Goal: Find specific page/section: Find specific page/section

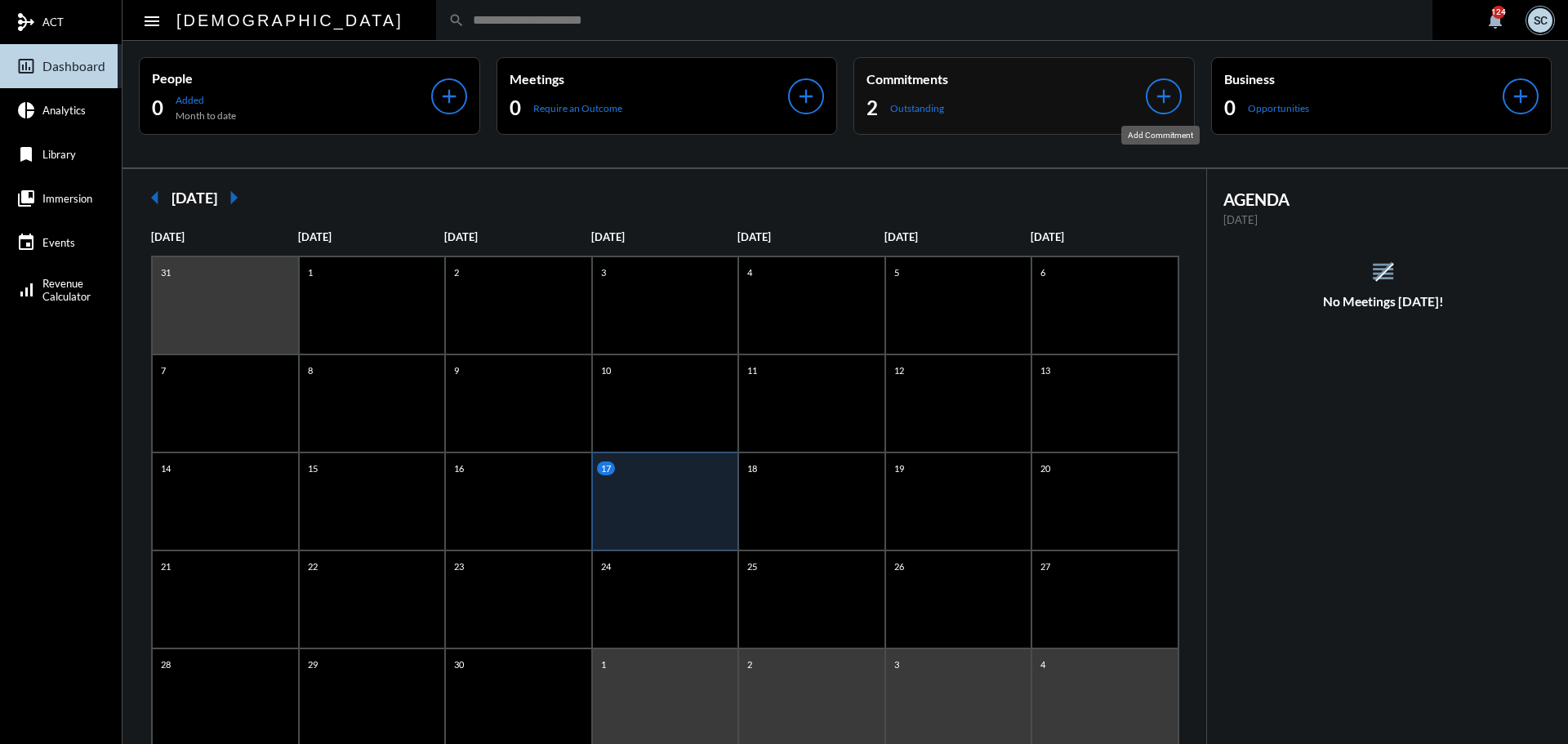
click at [1162, 88] on mat-icon "add" at bounding box center [1164, 97] width 23 height 23
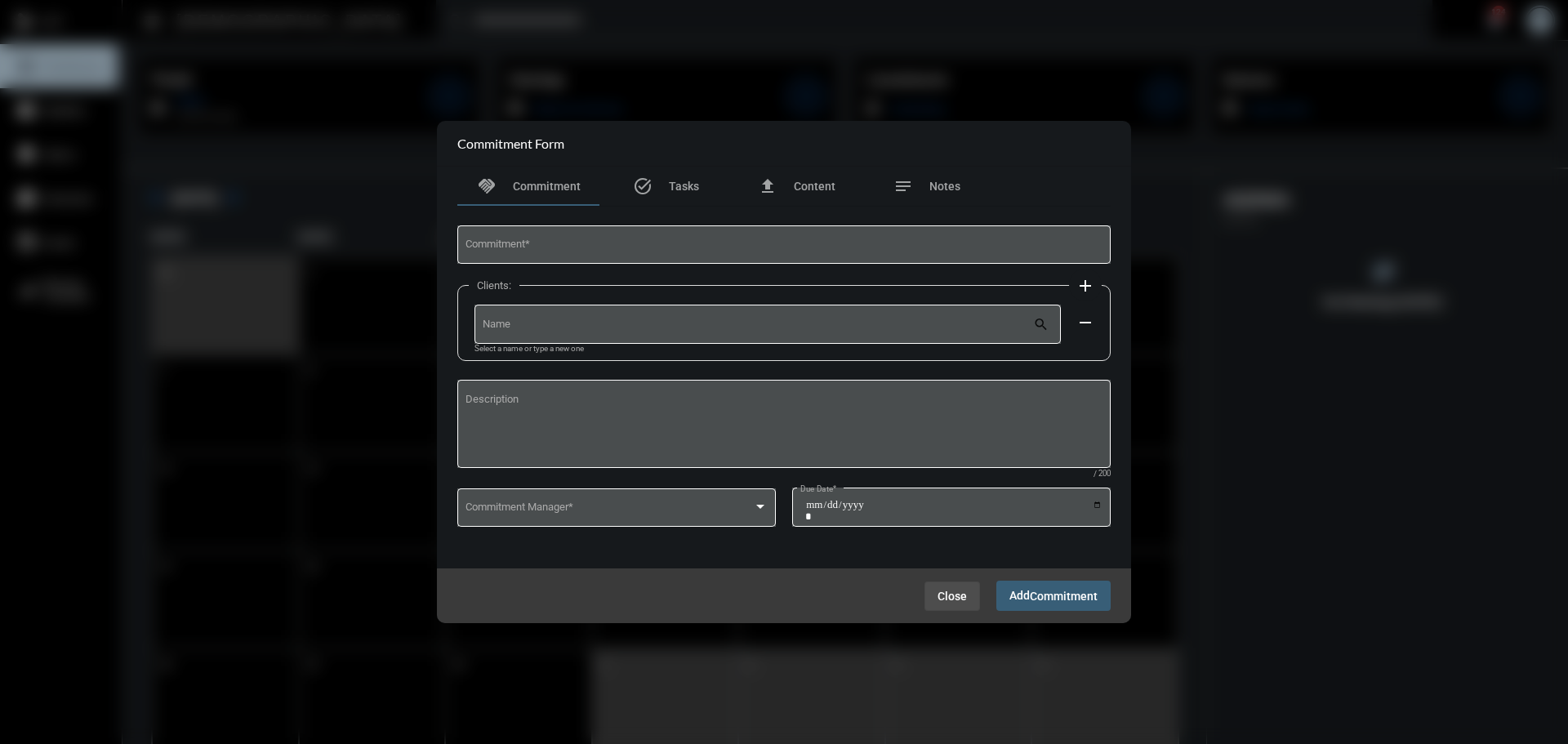
click at [948, 591] on span "Close" at bounding box center [952, 596] width 30 height 13
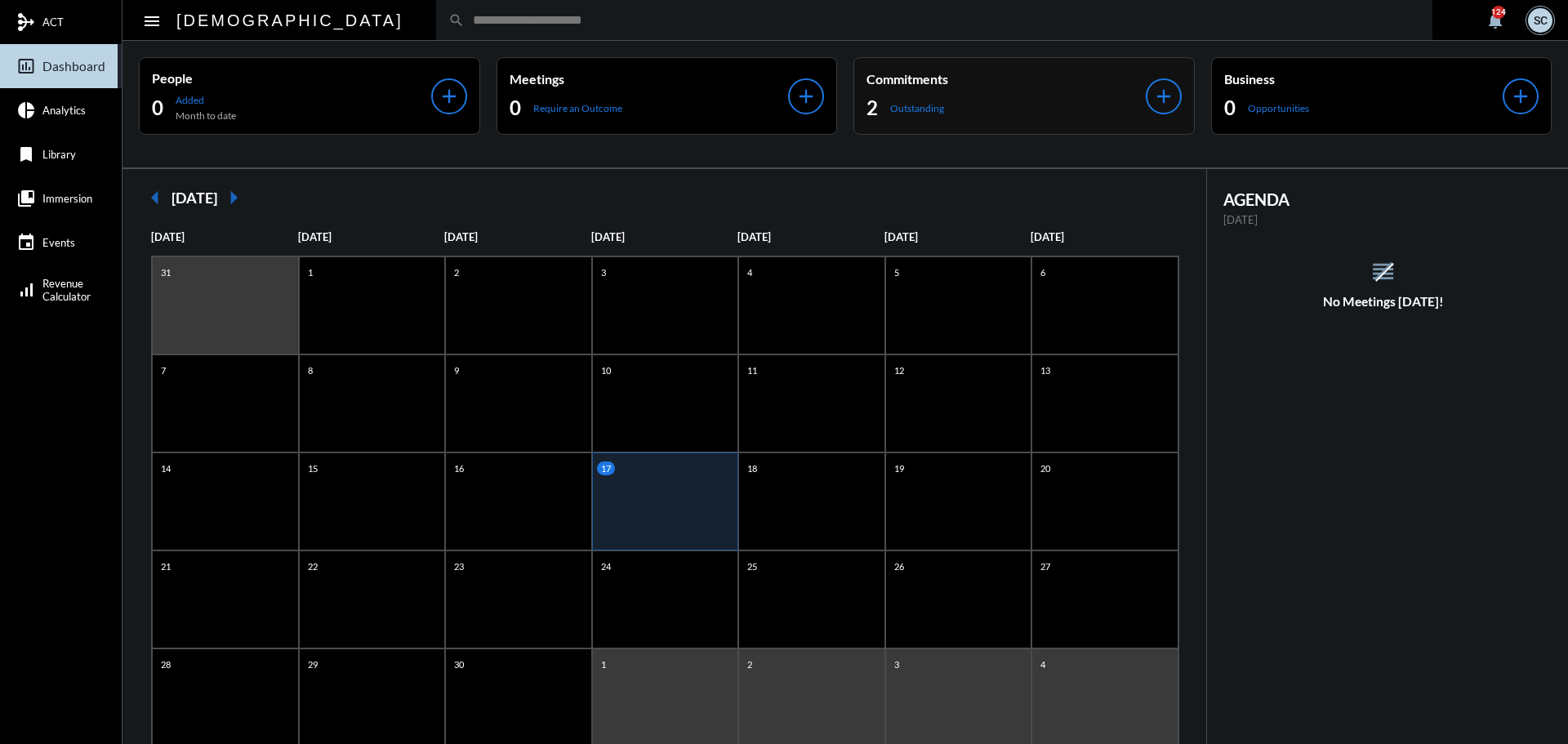
click at [937, 115] on div "2 Outstanding" at bounding box center [1006, 108] width 279 height 26
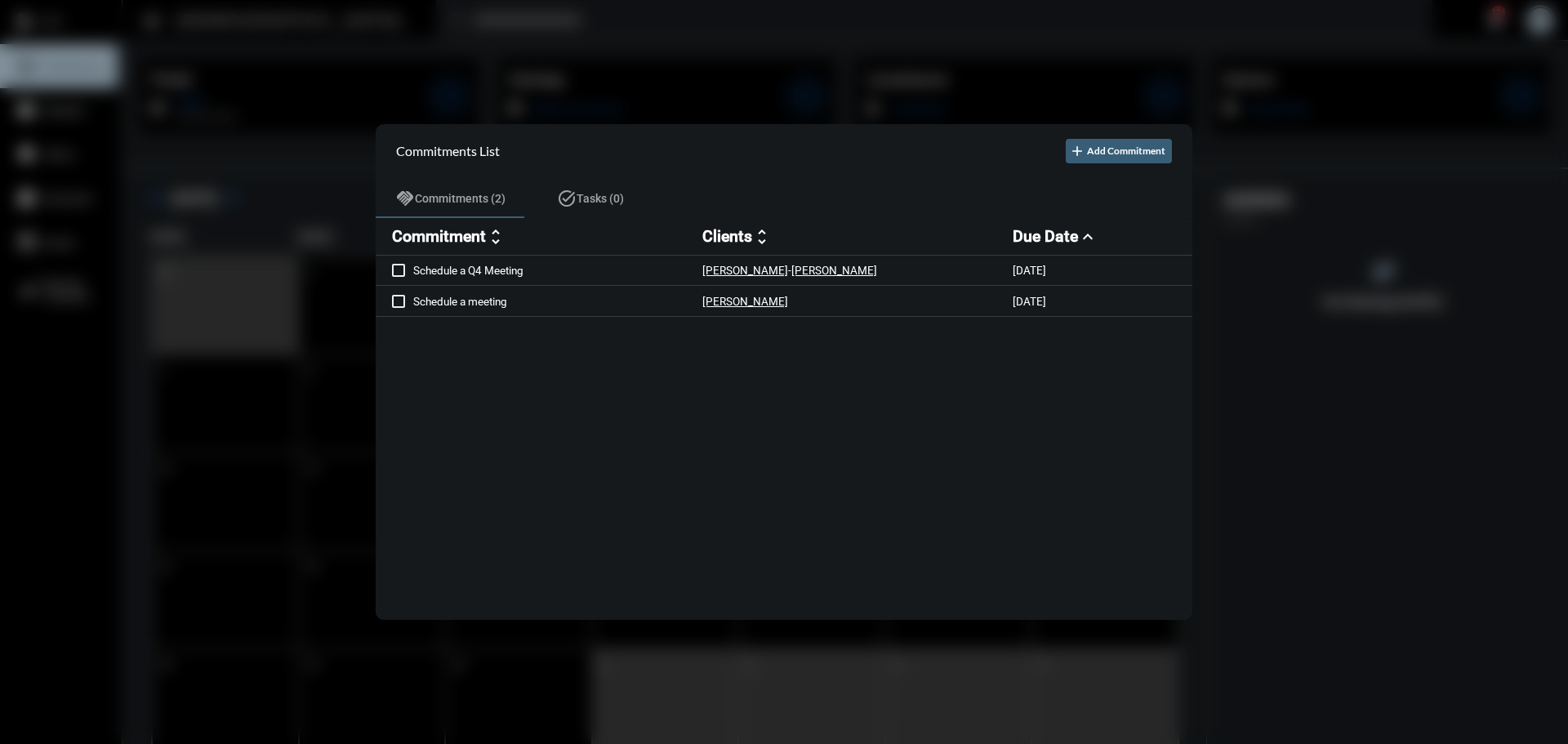
click at [1111, 40] on div at bounding box center [784, 372] width 1568 height 744
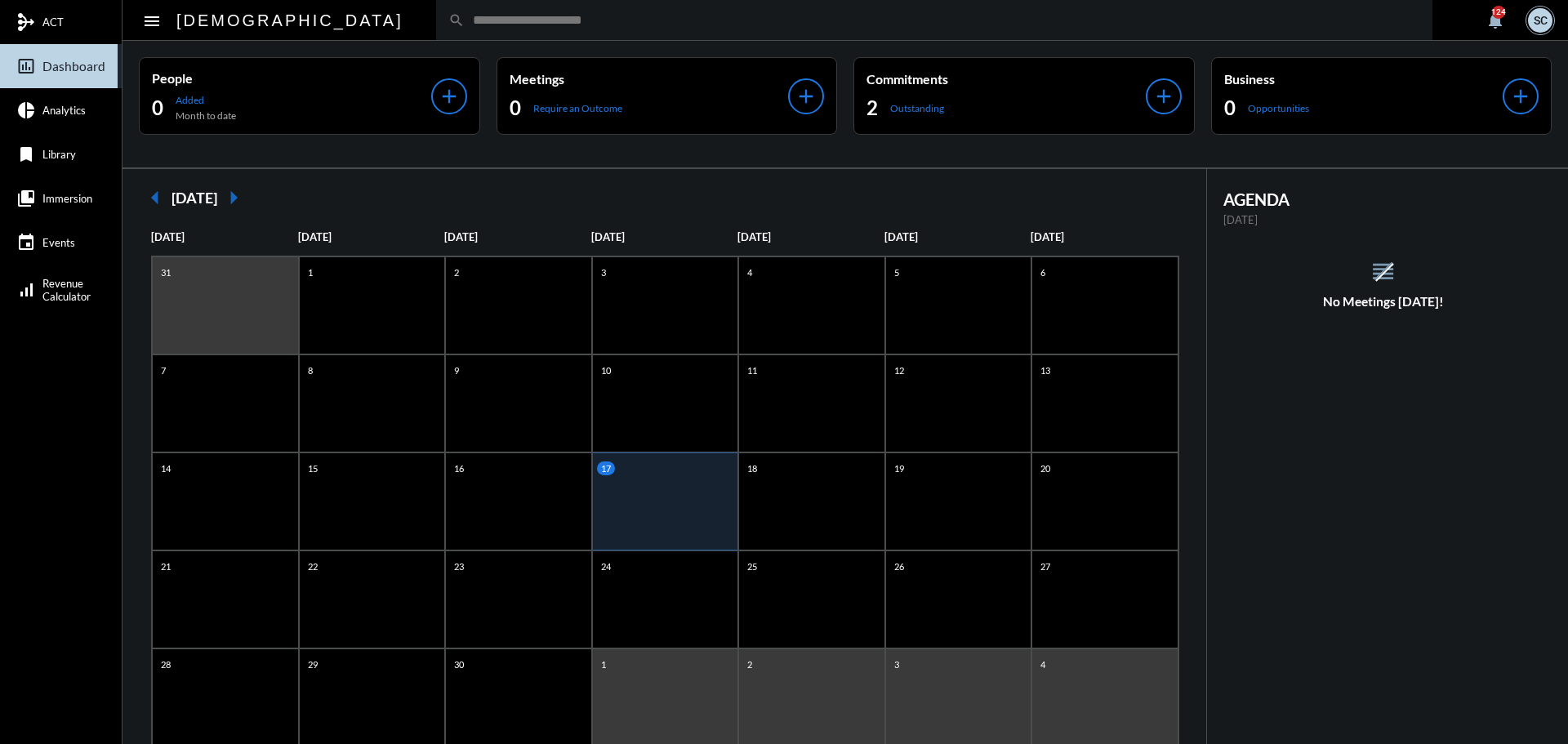
click at [514, 14] on input "text" at bounding box center [942, 20] width 956 height 14
click at [596, 14] on input "text" at bounding box center [942, 20] width 956 height 14
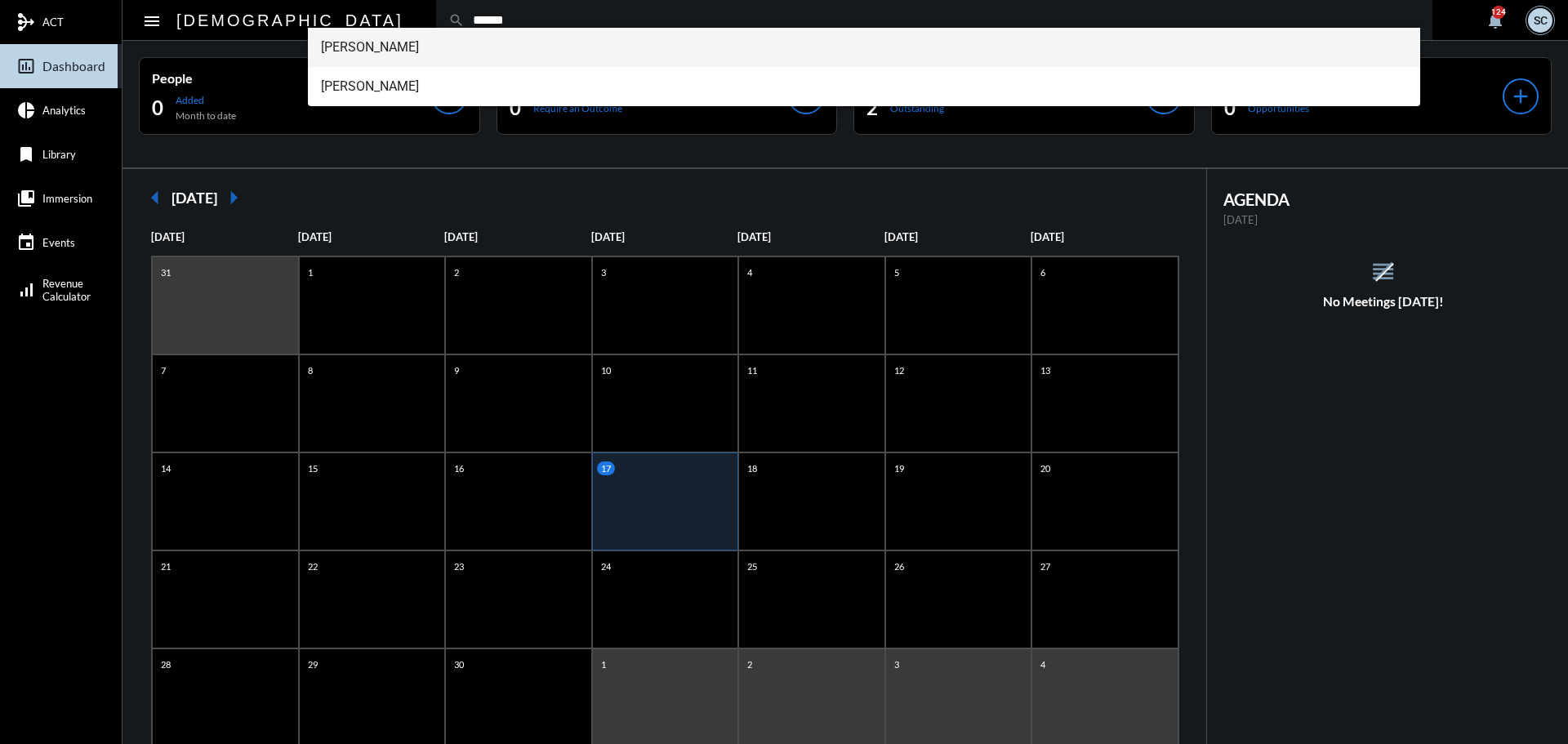
type input "******"
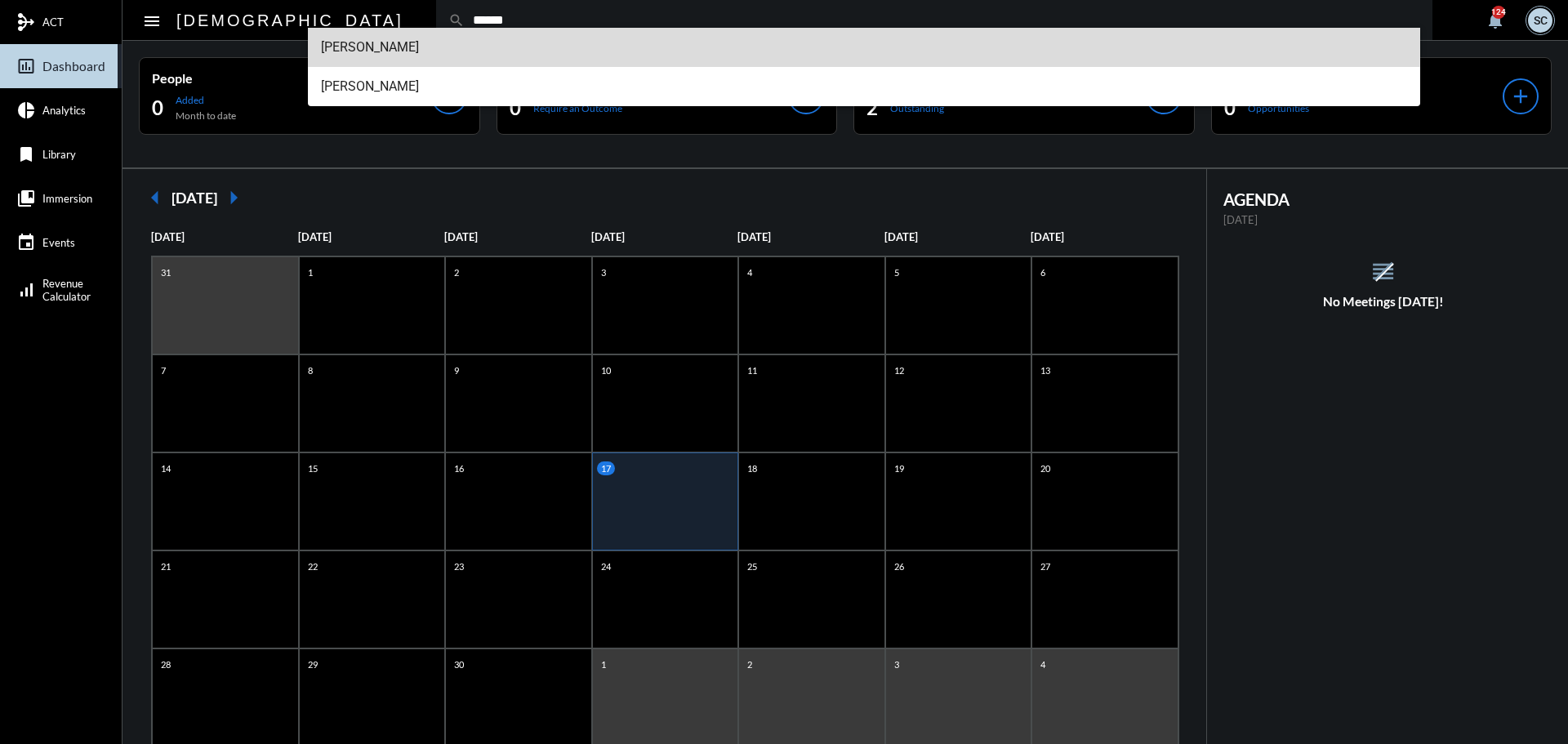
click at [544, 42] on span "Keith Savran" at bounding box center [864, 47] width 1087 height 39
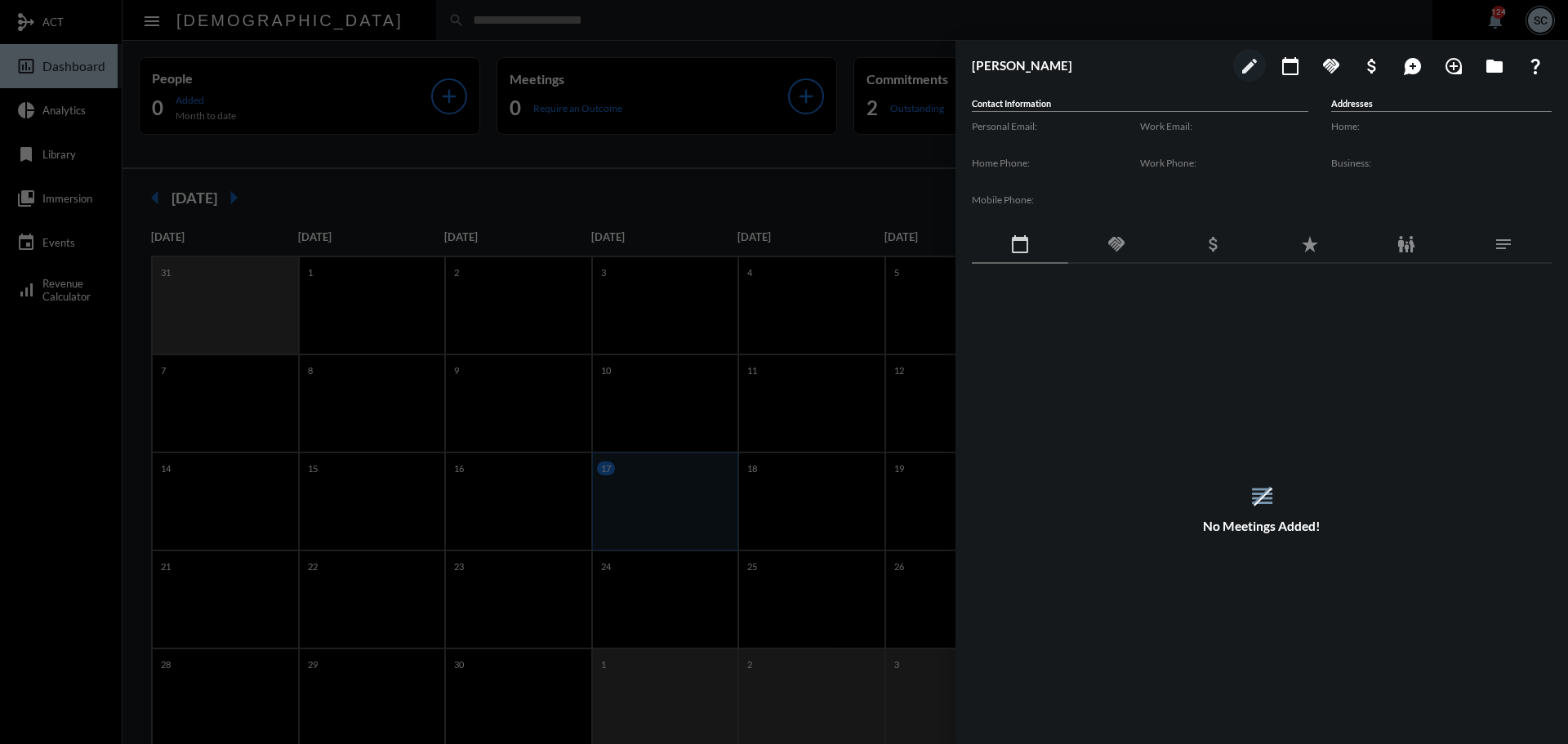
click at [1125, 243] on mat-icon "handshake" at bounding box center [1117, 244] width 20 height 20
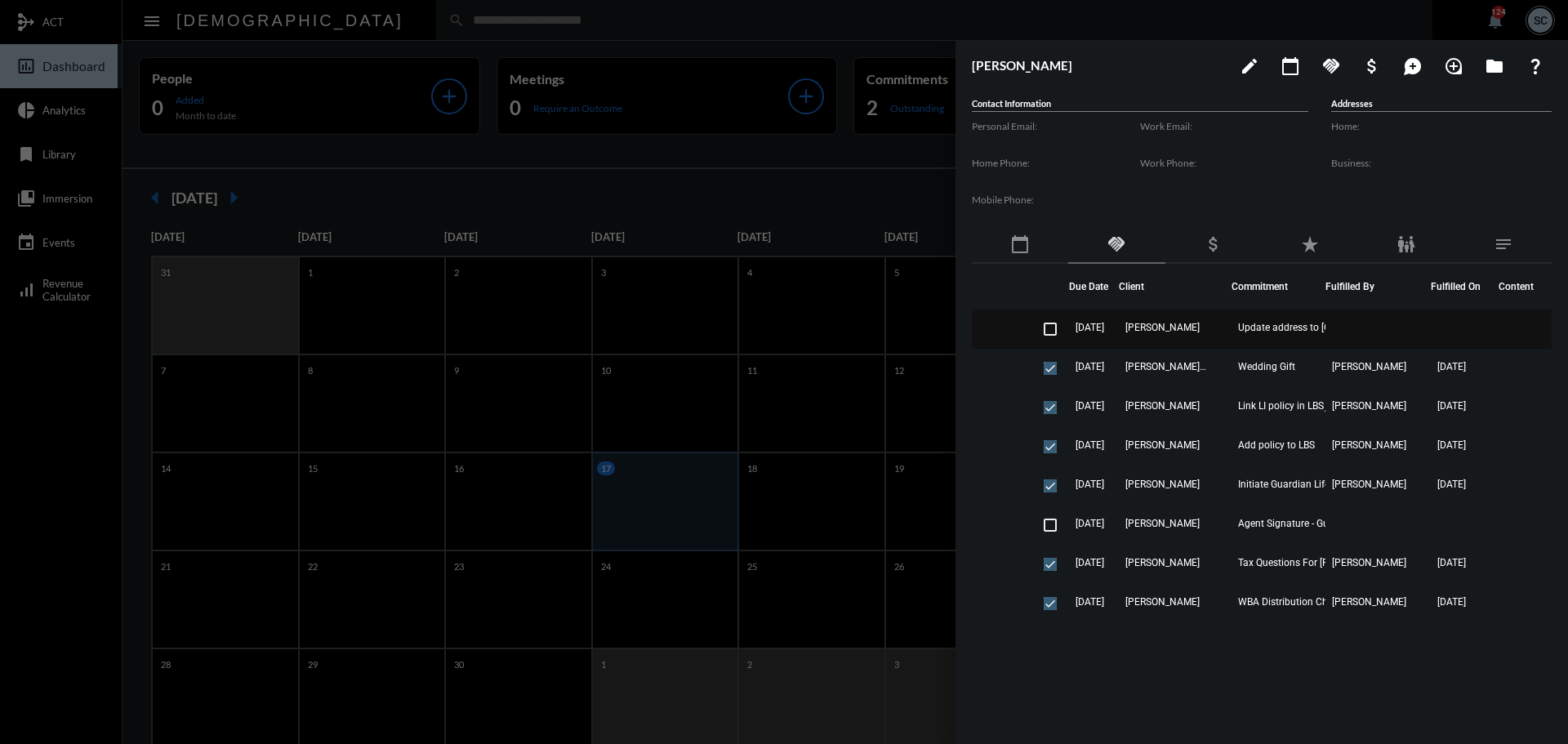
click at [1217, 323] on td "Keith Savran" at bounding box center [1176, 328] width 114 height 39
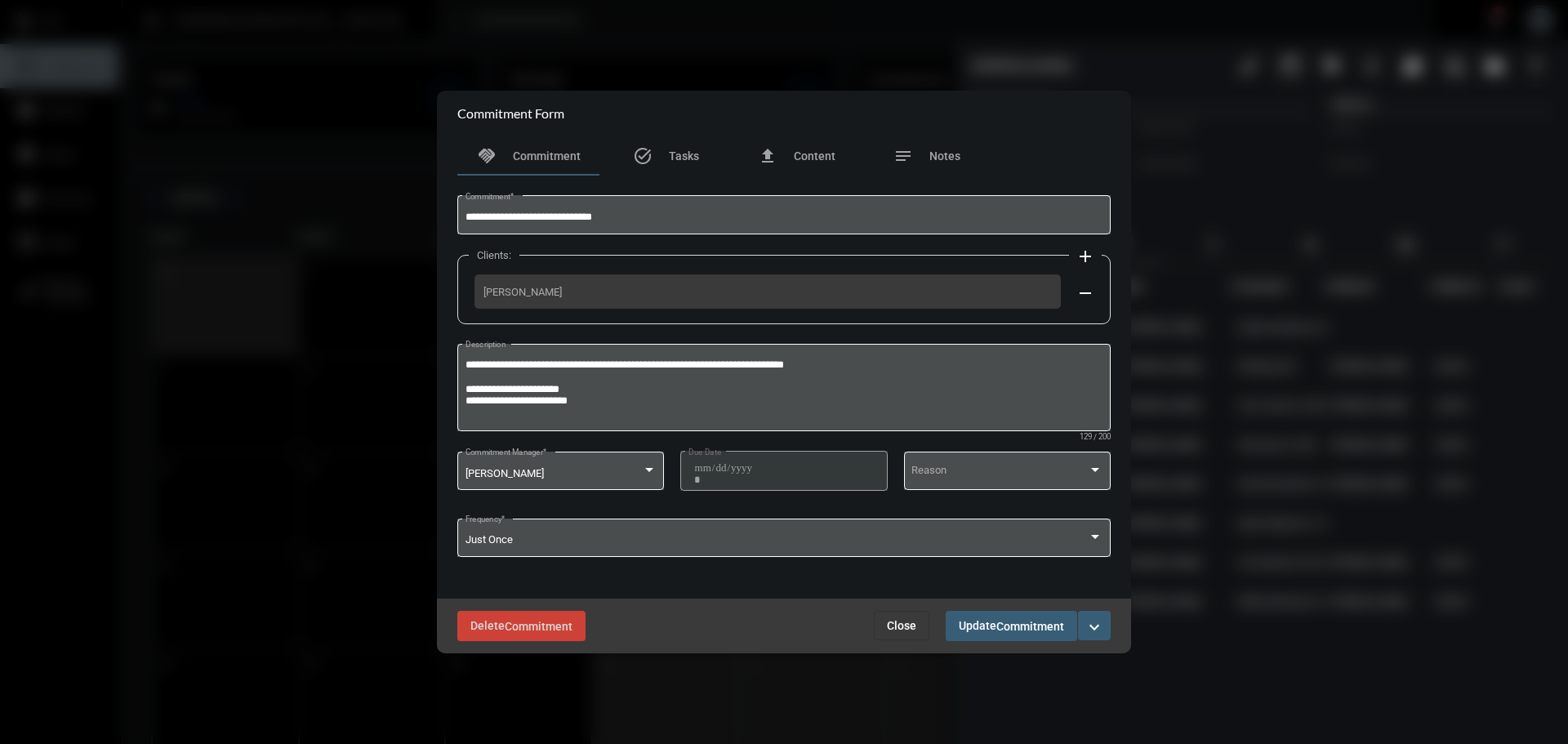
click at [895, 630] on span "Close" at bounding box center [902, 625] width 30 height 13
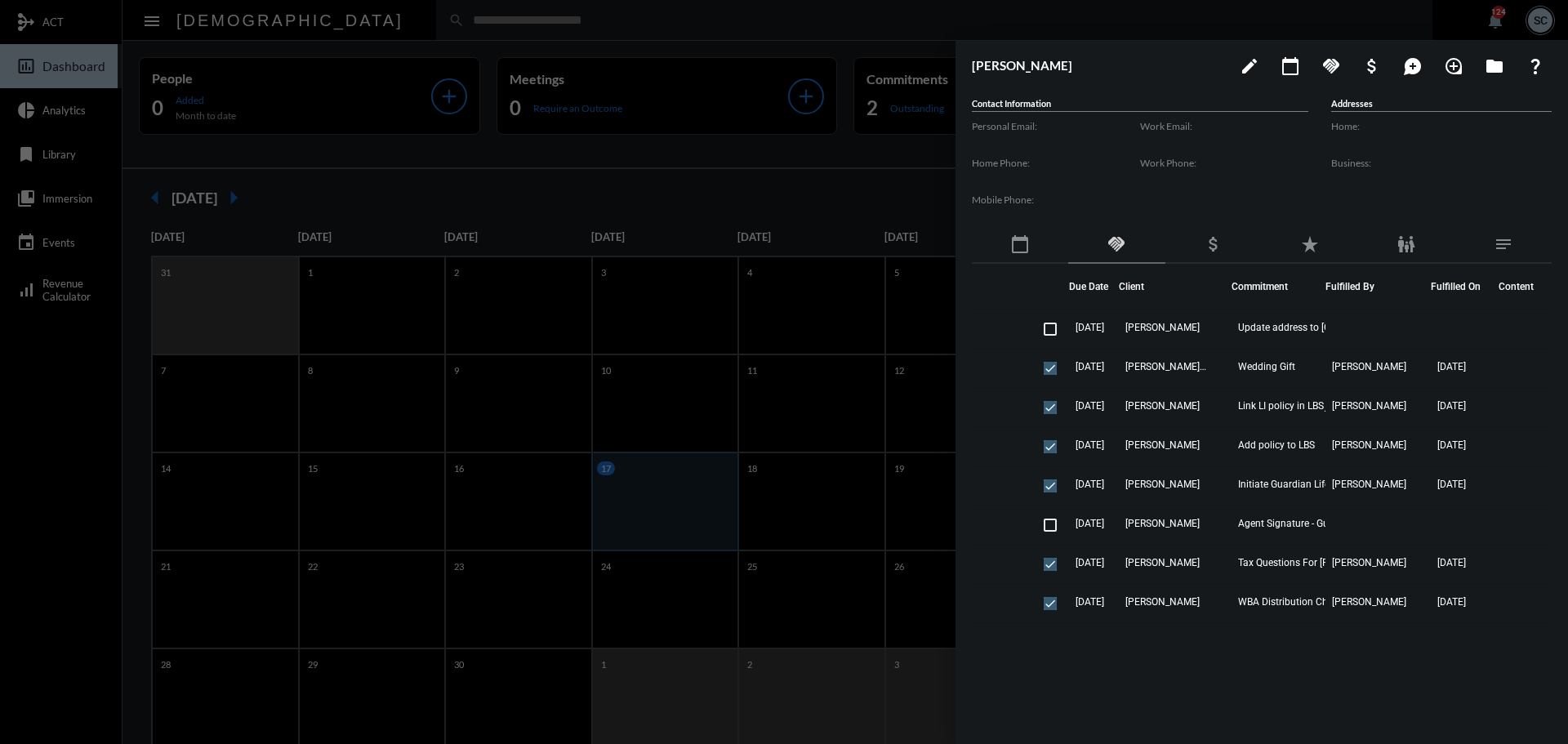
click at [914, 26] on div at bounding box center [784, 372] width 1568 height 744
